Goal: Transaction & Acquisition: Purchase product/service

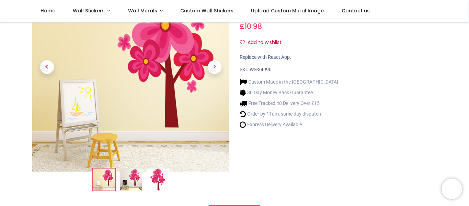
scroll to position [69, 0]
click at [212, 64] on span "Next" at bounding box center [215, 67] width 14 height 14
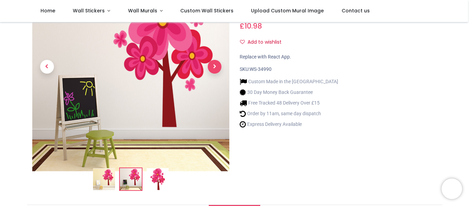
click at [212, 64] on span "Next" at bounding box center [215, 67] width 14 height 14
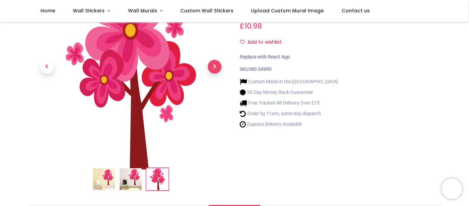
click at [212, 64] on span "Next" at bounding box center [215, 67] width 14 height 14
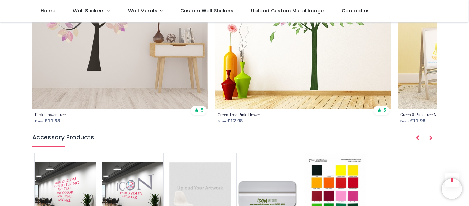
scroll to position [846, 0]
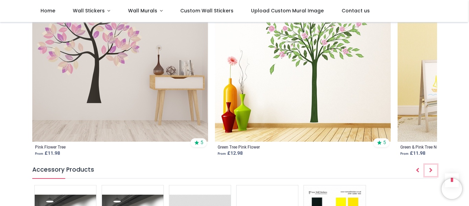
click at [431, 172] on icon "Next" at bounding box center [430, 170] width 3 height 5
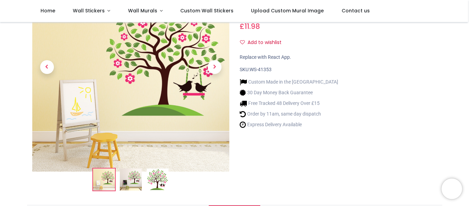
scroll to position [69, 0]
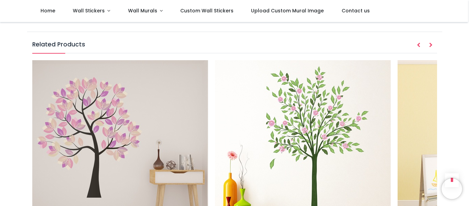
scroll to position [790, 0]
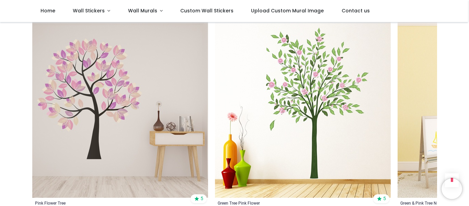
click at [315, 92] on img at bounding box center [303, 110] width 176 height 176
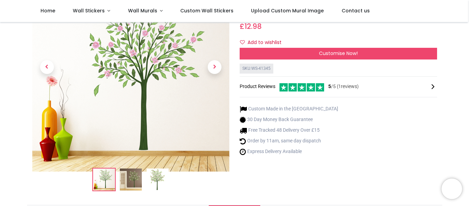
scroll to position [69, 0]
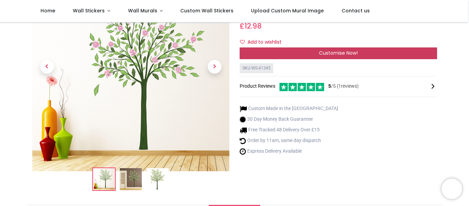
click at [356, 54] on span "Customise Now!" at bounding box center [338, 52] width 39 height 7
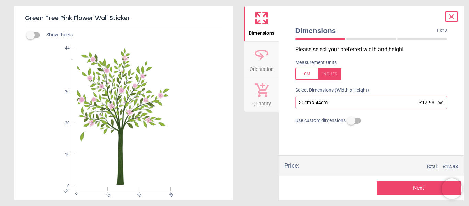
click at [438, 101] on icon at bounding box center [440, 102] width 7 height 7
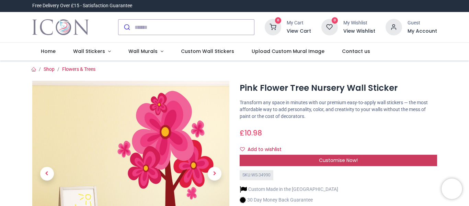
click at [355, 156] on div "Customise Now!" at bounding box center [338, 161] width 197 height 12
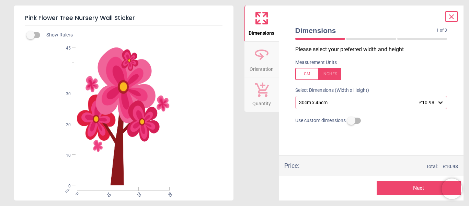
click at [359, 105] on div "30cm x 45cm £10.98" at bounding box center [367, 103] width 139 height 6
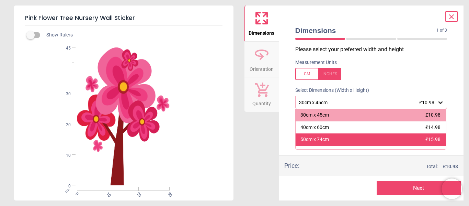
click at [334, 139] on div "50cm x 74cm £15.98" at bounding box center [371, 139] width 151 height 12
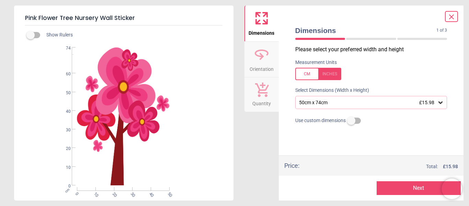
click at [351, 121] on label at bounding box center [351, 121] width 0 height 0
click at [451, 12] on span at bounding box center [451, 16] width 8 height 9
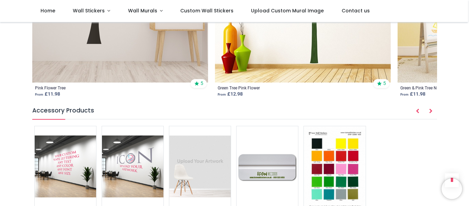
scroll to position [893, 0]
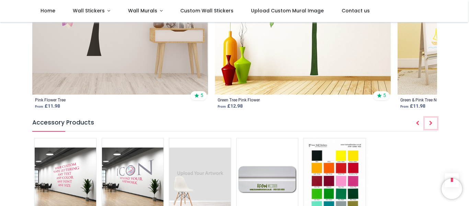
click at [431, 123] on icon "Next" at bounding box center [430, 123] width 3 height 5
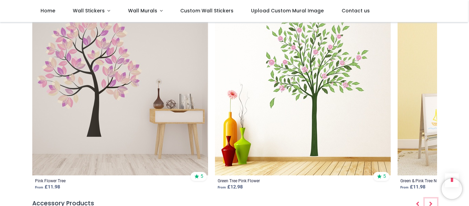
scroll to position [755, 0]
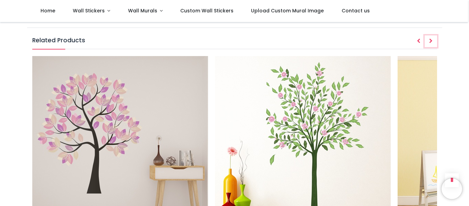
click at [429, 40] on icon "Next" at bounding box center [430, 40] width 3 height 5
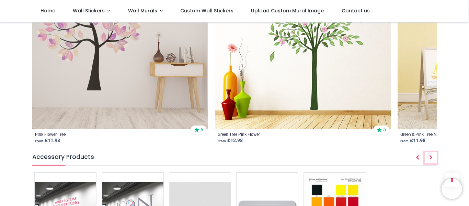
click at [431, 158] on icon "Next" at bounding box center [430, 157] width 3 height 5
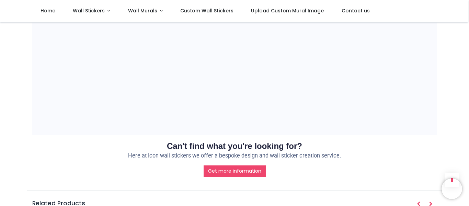
scroll to position [481, 0]
